Goal: Use online tool/utility: Utilize a website feature to perform a specific function

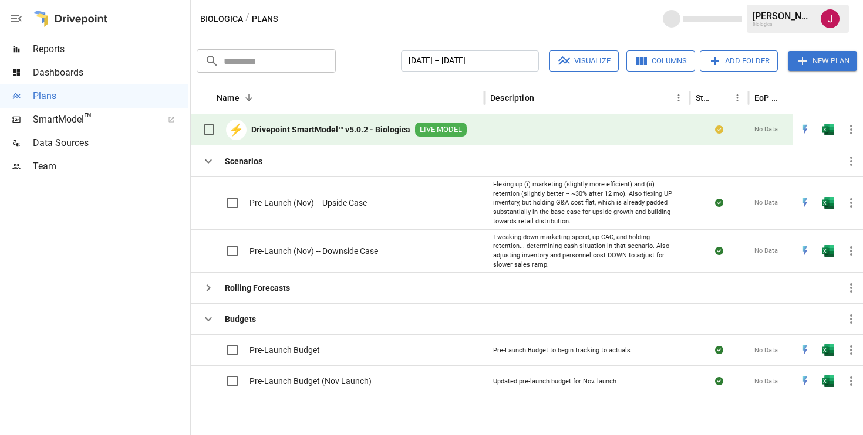
click at [851, 134] on icon "button" at bounding box center [851, 130] width 14 height 14
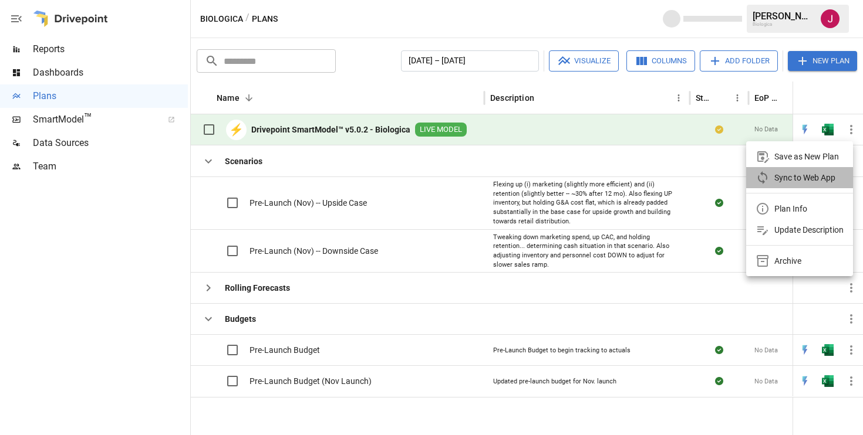
click at [785, 181] on div "Sync to Web App" at bounding box center [804, 178] width 61 height 14
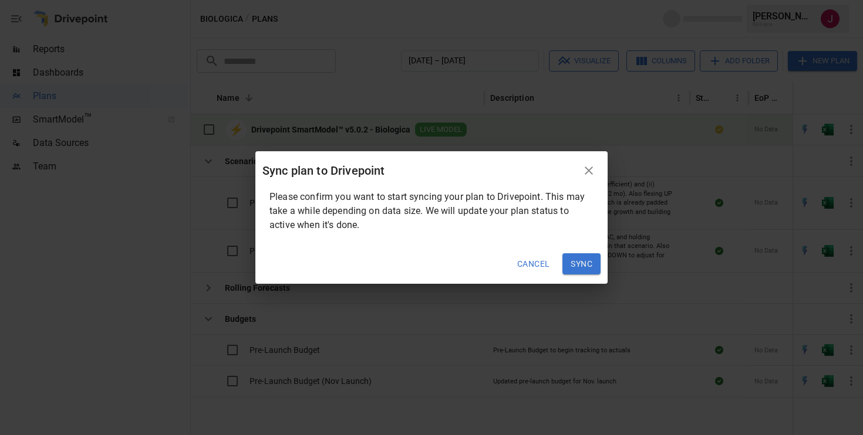
click at [572, 259] on button "Sync" at bounding box center [581, 264] width 38 height 21
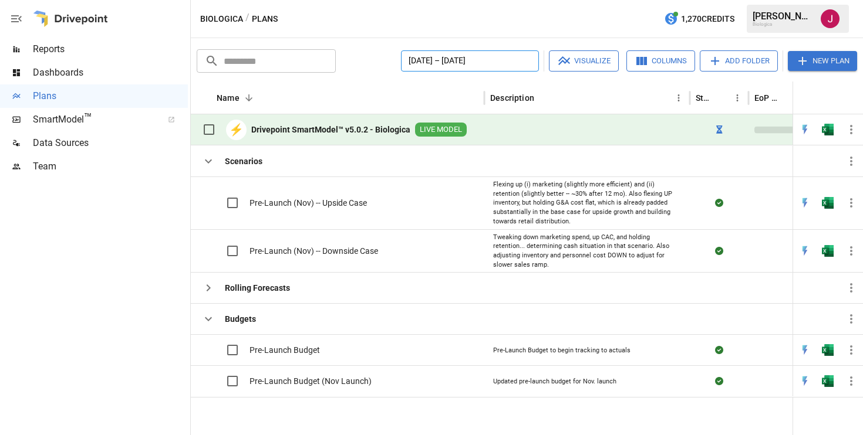
click at [486, 56] on button "[DATE] – [DATE]" at bounding box center [470, 60] width 138 height 21
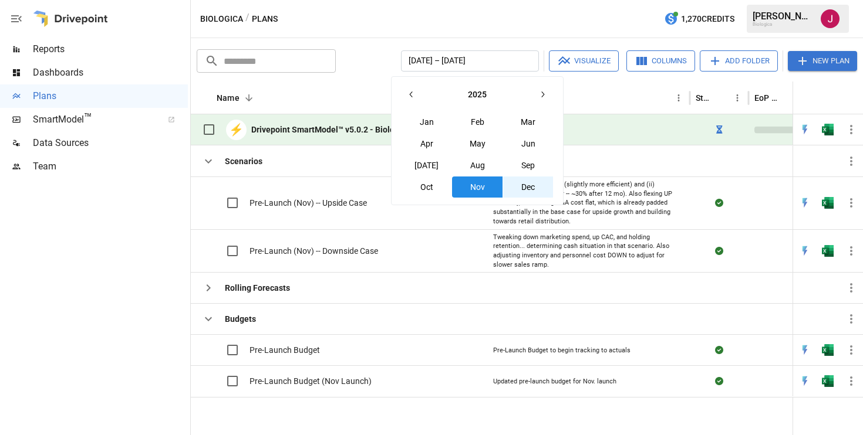
click at [481, 181] on button "Nov" at bounding box center [477, 187] width 50 height 21
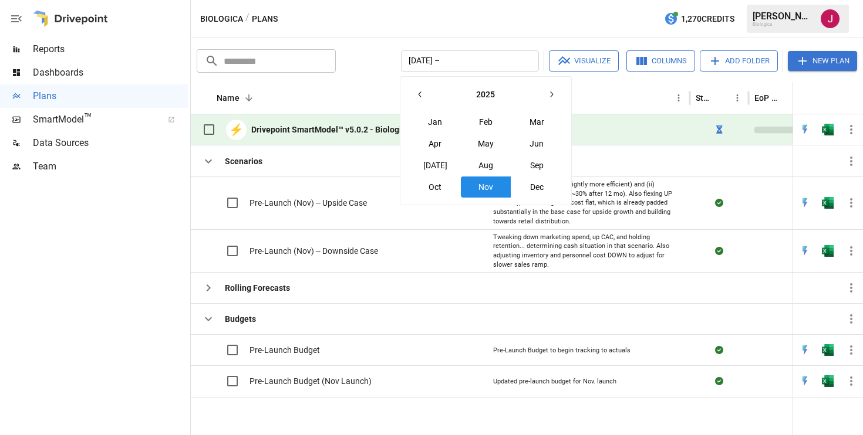
click at [554, 94] on icon "button" at bounding box center [550, 94] width 9 height 9
click at [418, 98] on icon "button" at bounding box center [419, 94] width 9 height 9
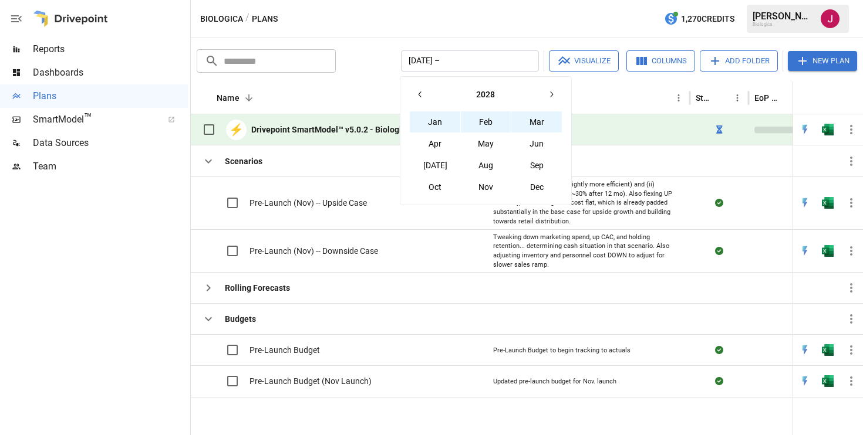
click at [552, 92] on icon "button" at bounding box center [550, 94] width 9 height 9
click at [534, 115] on button "Mar" at bounding box center [536, 121] width 50 height 21
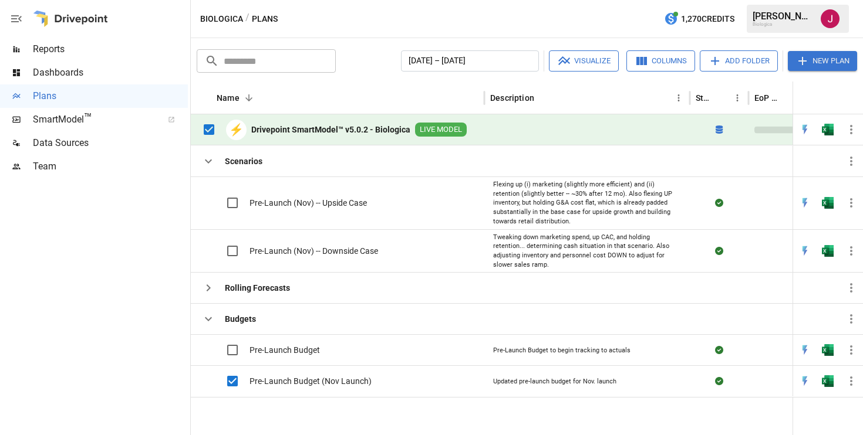
click at [856, 130] on icon "button" at bounding box center [851, 130] width 14 height 14
drag, startPoint x: 822, startPoint y: 158, endPoint x: 736, endPoint y: 165, distance: 86.0
click at [736, 165] on div "Plan Info" at bounding box center [431, 217] width 863 height 435
click at [847, 133] on div at bounding box center [431, 217] width 863 height 435
click at [852, 166] on icon "button" at bounding box center [851, 161] width 14 height 14
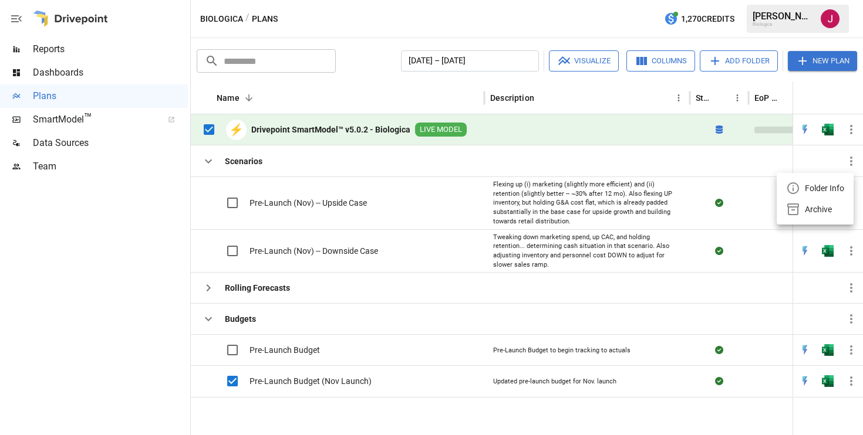
click at [674, 164] on div at bounding box center [431, 217] width 863 height 435
click at [852, 205] on icon "button" at bounding box center [851, 203] width 14 height 14
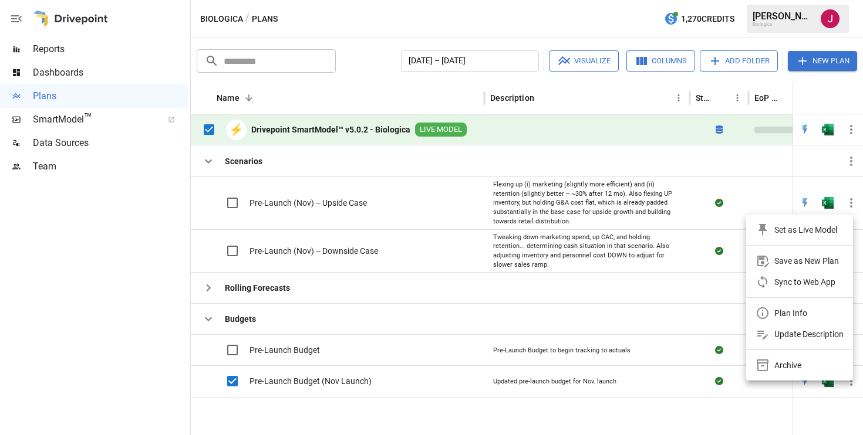
click at [629, 167] on div at bounding box center [431, 217] width 863 height 435
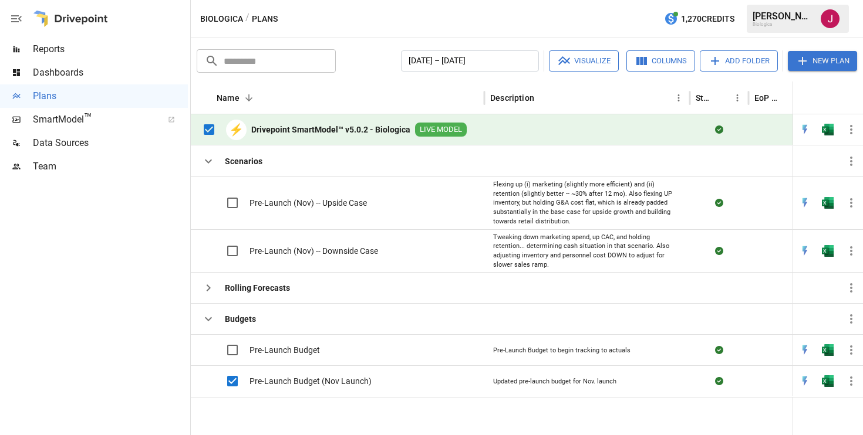
click at [579, 59] on button "Visualize" at bounding box center [584, 60] width 70 height 21
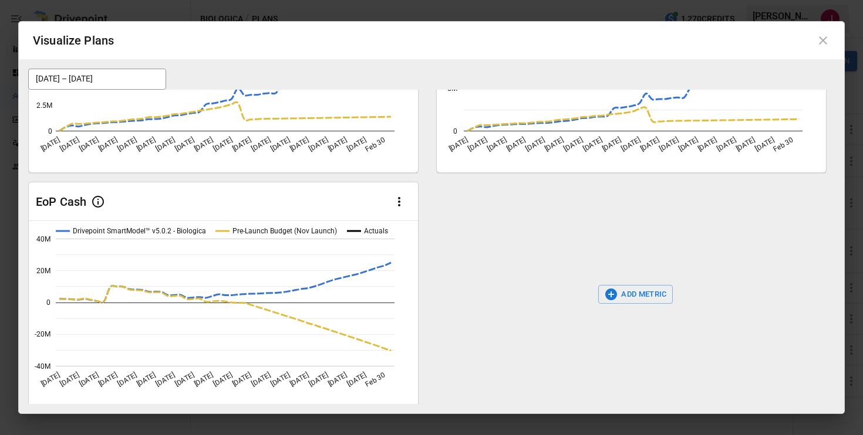
scroll to position [165, 0]
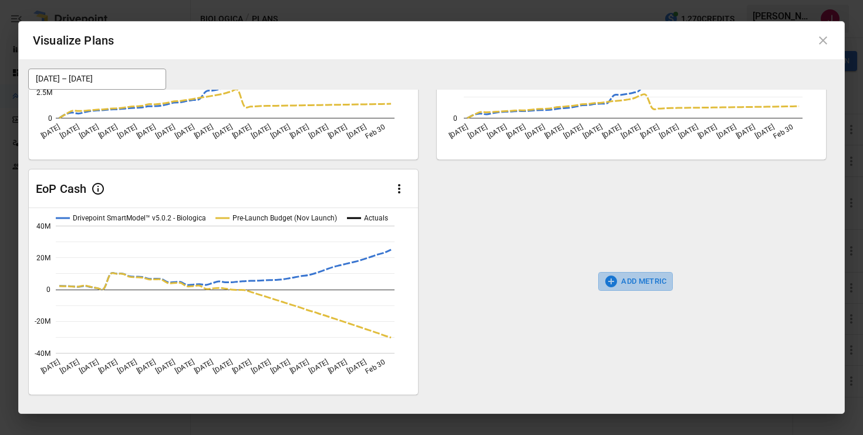
click at [606, 279] on icon "button" at bounding box center [611, 282] width 12 height 12
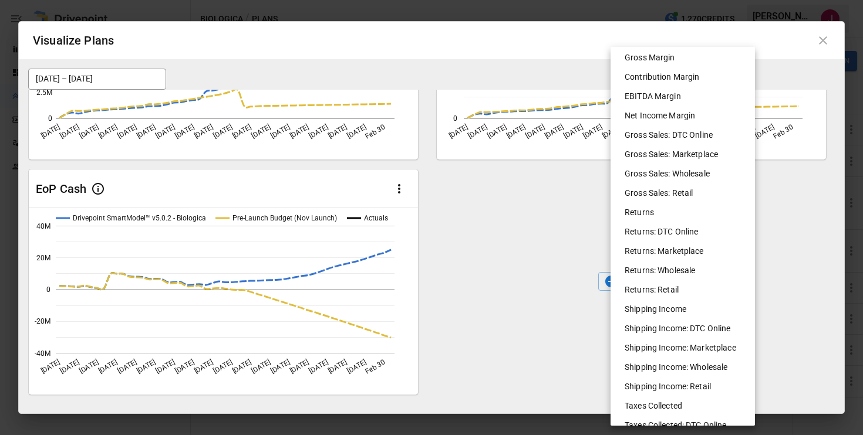
click at [557, 266] on div at bounding box center [431, 217] width 863 height 435
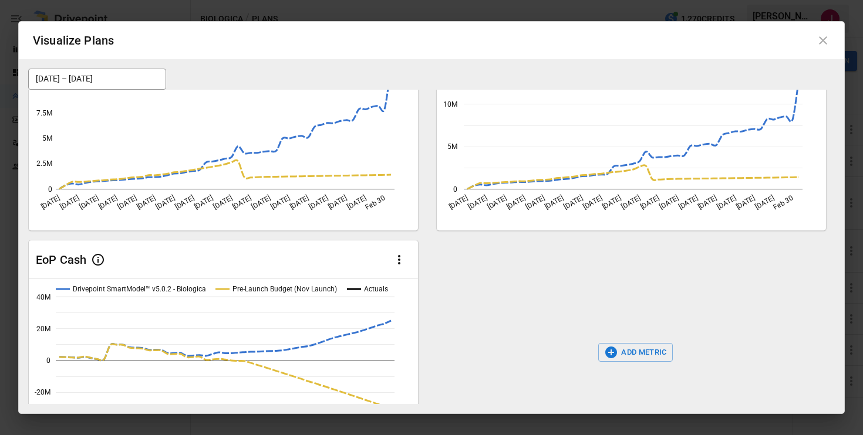
scroll to position [94, 0]
click at [629, 354] on button "ADD METRIC" at bounding box center [635, 353] width 75 height 19
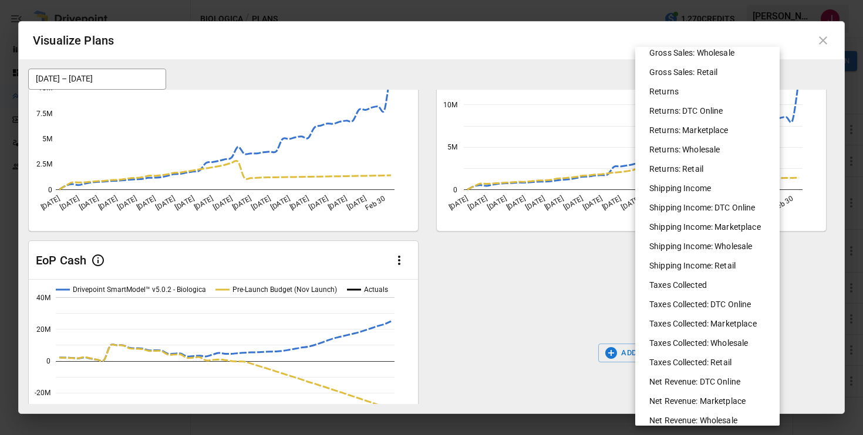
scroll to position [378, 0]
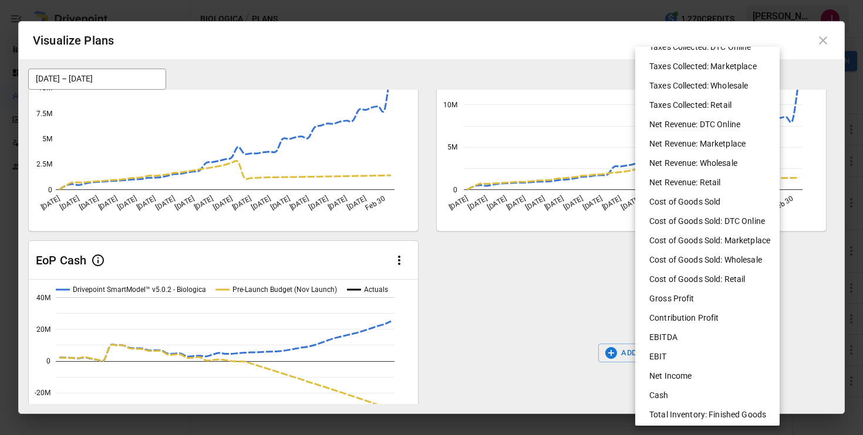
click at [674, 376] on li "Net Income" at bounding box center [712, 376] width 144 height 19
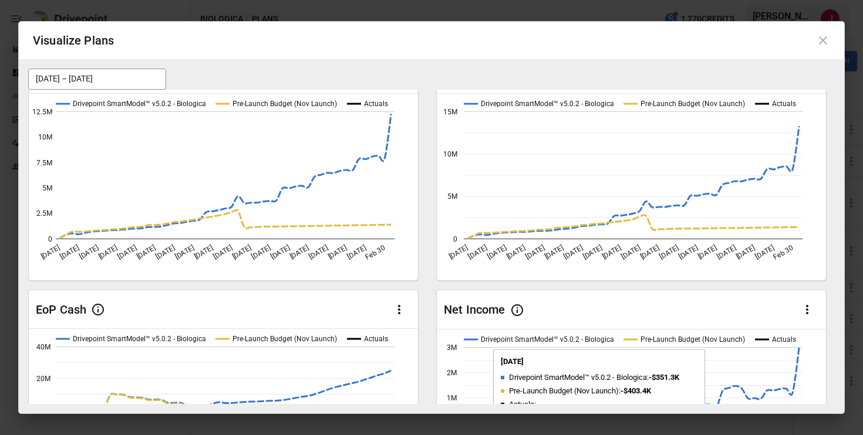
scroll to position [26, 0]
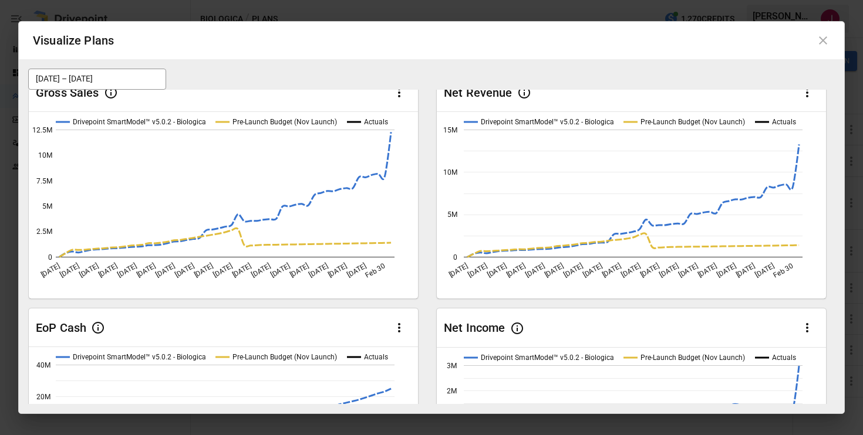
click at [822, 45] on icon at bounding box center [823, 40] width 14 height 14
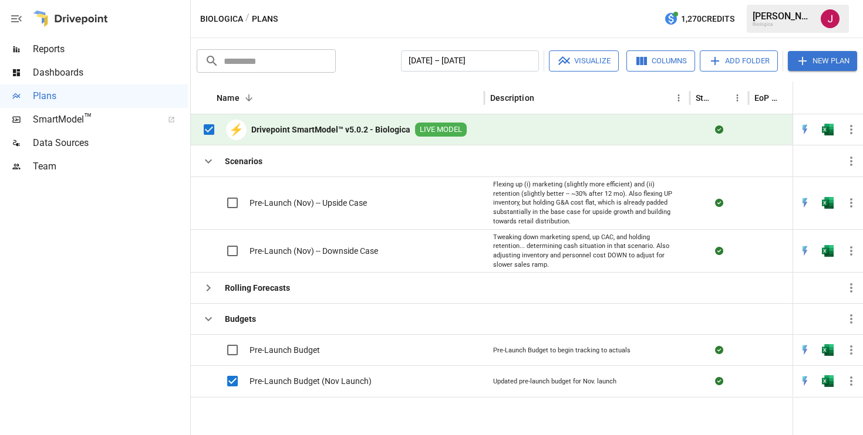
click at [153, 236] on div at bounding box center [94, 306] width 188 height 257
